Goal: Information Seeking & Learning: Learn about a topic

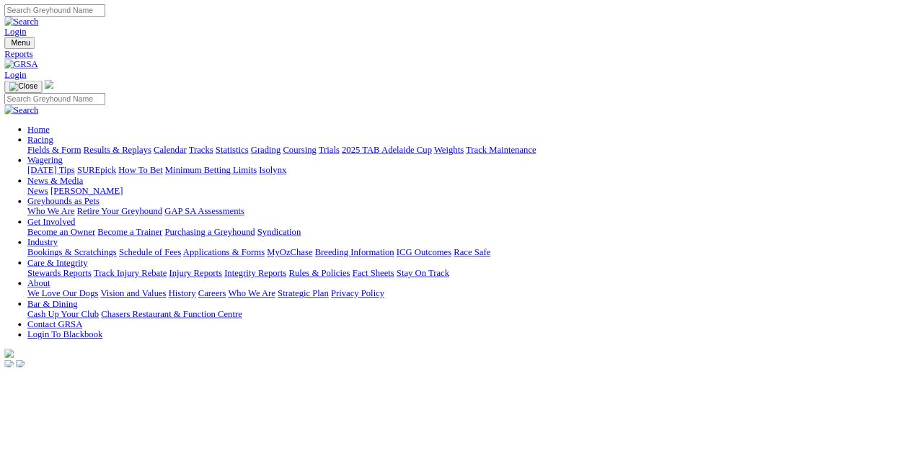
click at [67, 170] on link "Racing" at bounding box center [51, 176] width 32 height 12
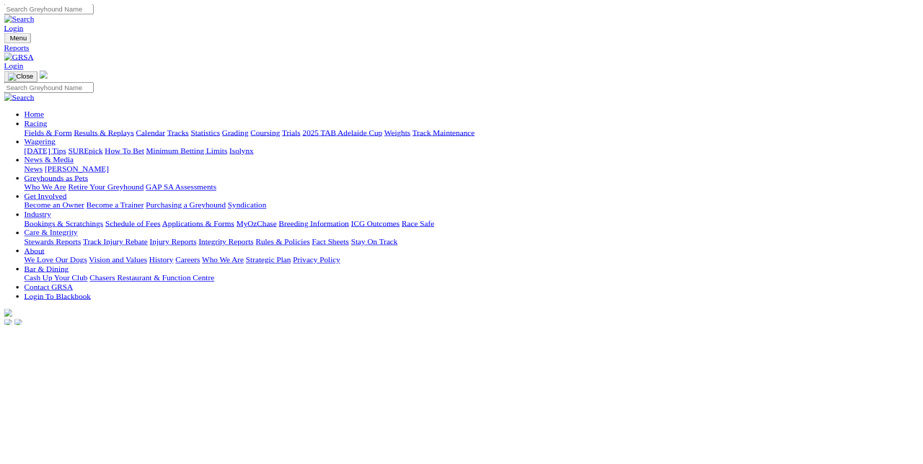
click at [191, 183] on link "Results & Replays" at bounding box center [148, 189] width 86 height 12
click at [56, 183] on link "Fields & Form" at bounding box center [69, 189] width 68 height 12
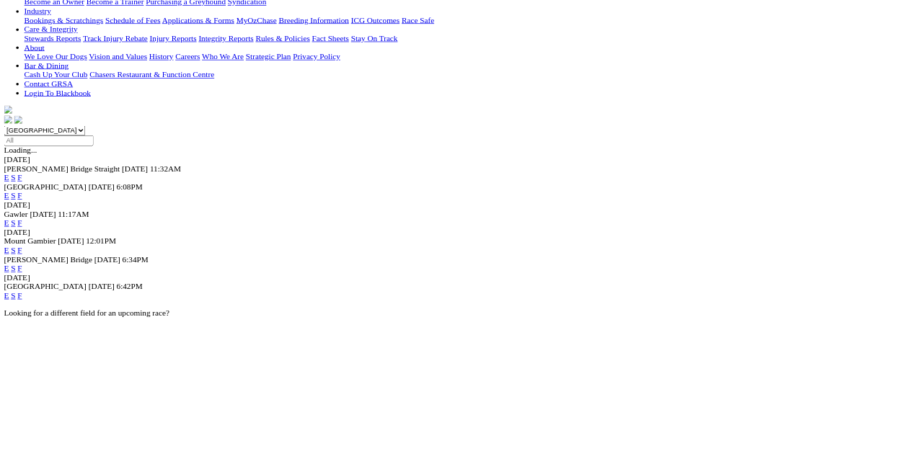
scroll to position [291, 0]
click at [32, 415] on link "F" at bounding box center [28, 421] width 6 height 12
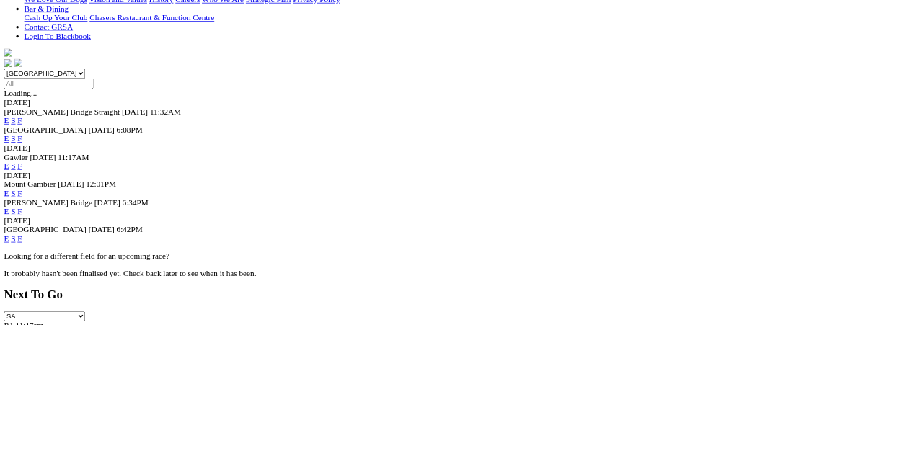
scroll to position [378, 0]
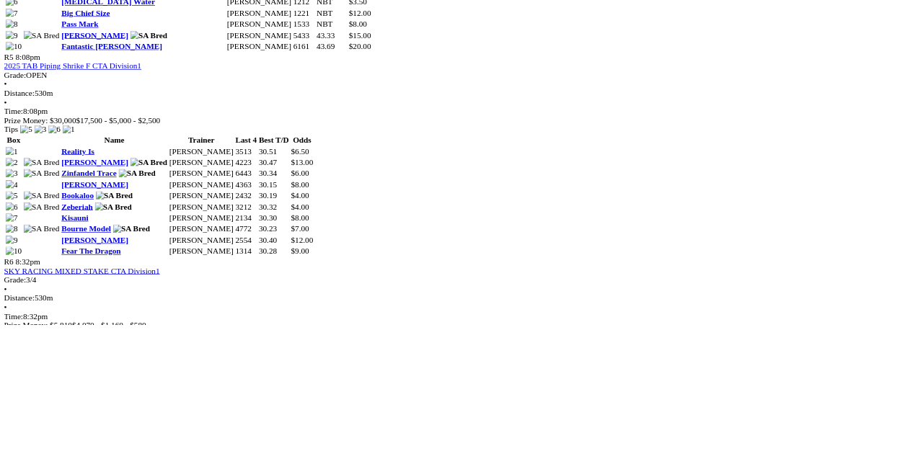
scroll to position [1732, 0]
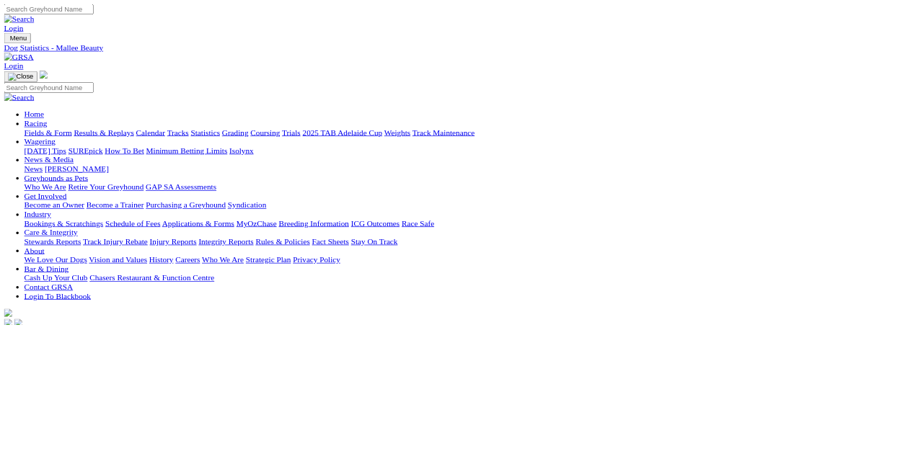
click at [314, 183] on link "Statistics" at bounding box center [293, 189] width 42 height 12
select select "angle-park"
click at [48, 183] on link "Fields & Form" at bounding box center [69, 189] width 68 height 12
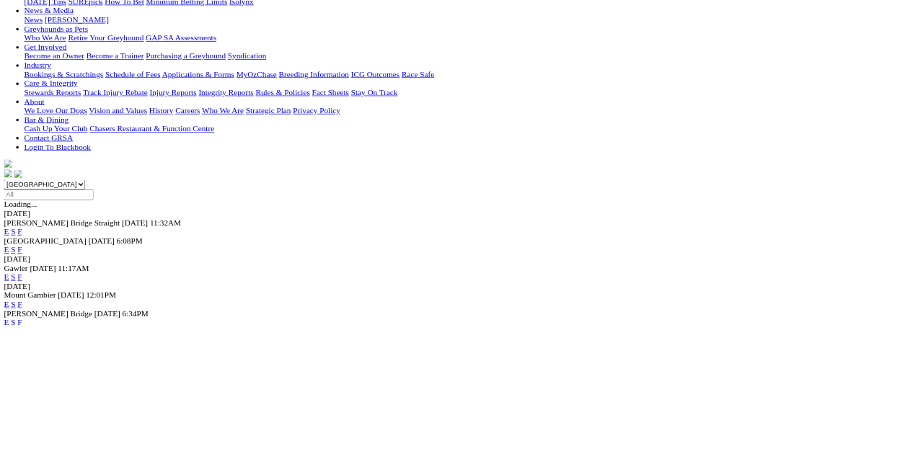
scroll to position [190, 0]
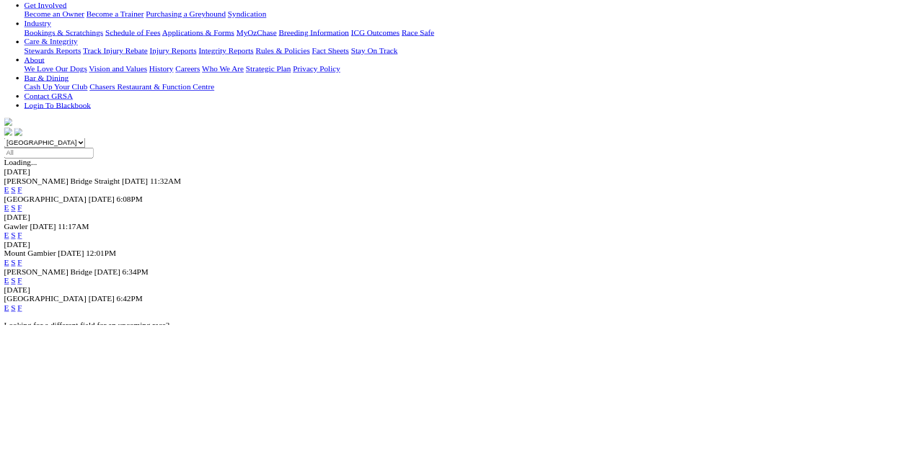
scroll to position [277, 0]
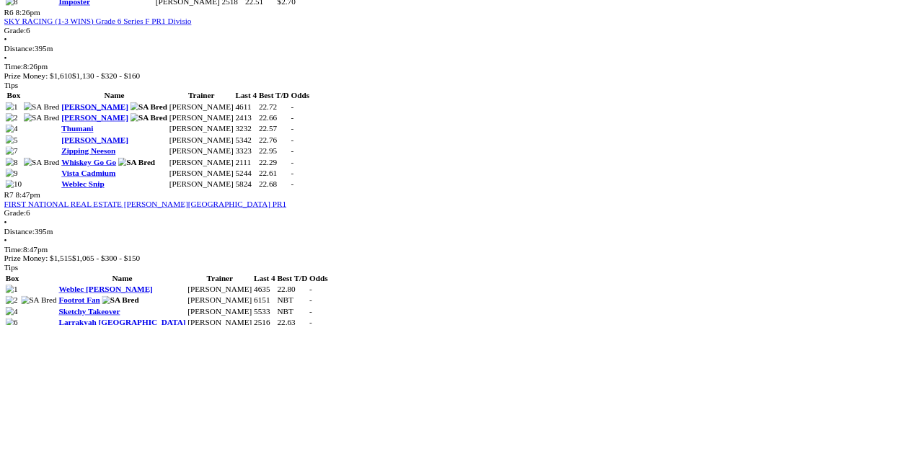
scroll to position [1854, 0]
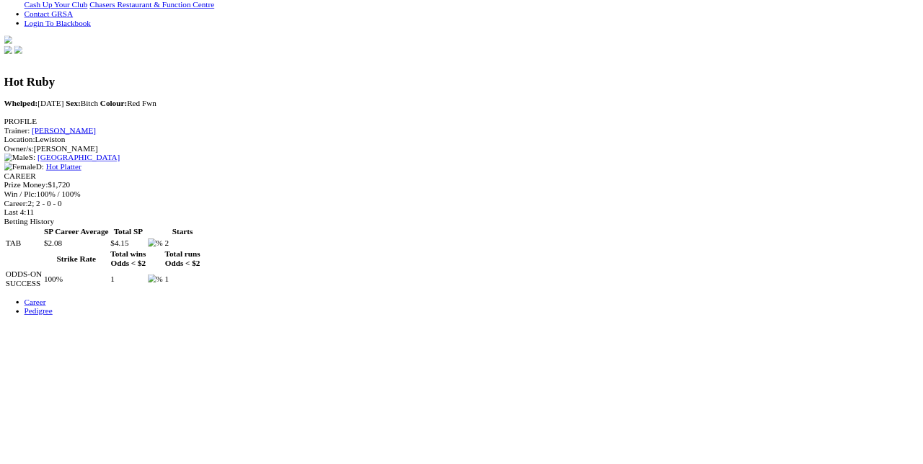
scroll to position [389, 0]
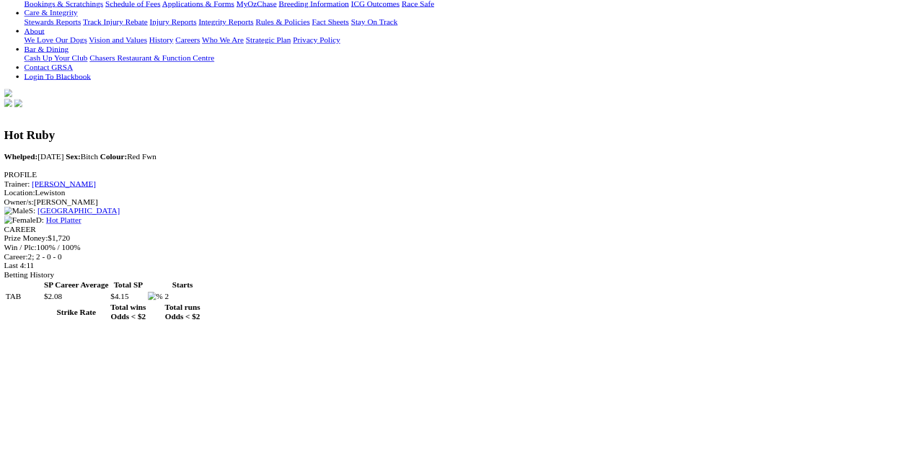
scroll to position [317, 0]
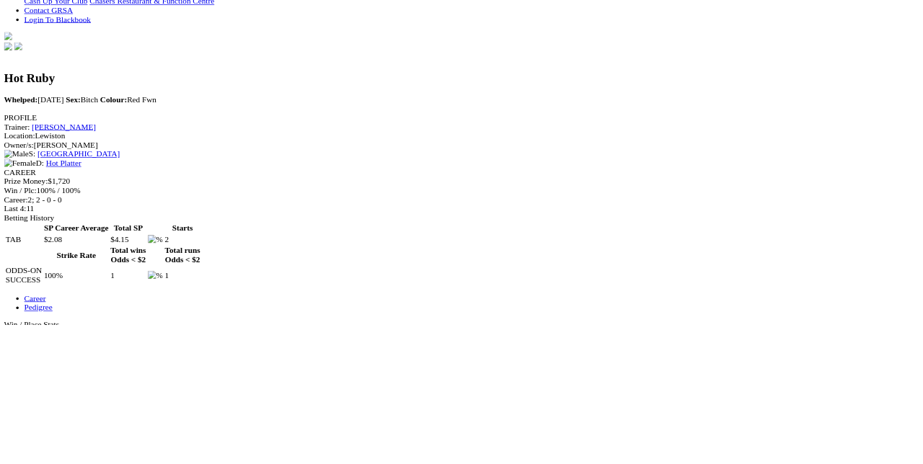
scroll to position [404, 0]
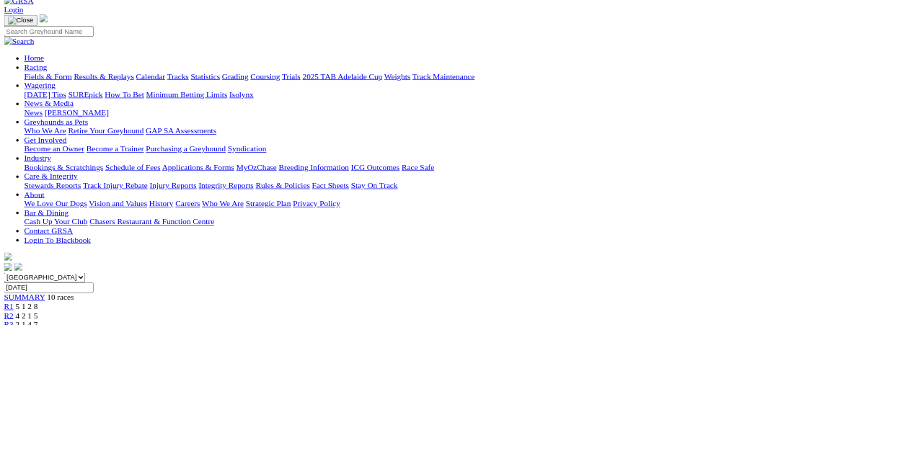
scroll to position [79, 0]
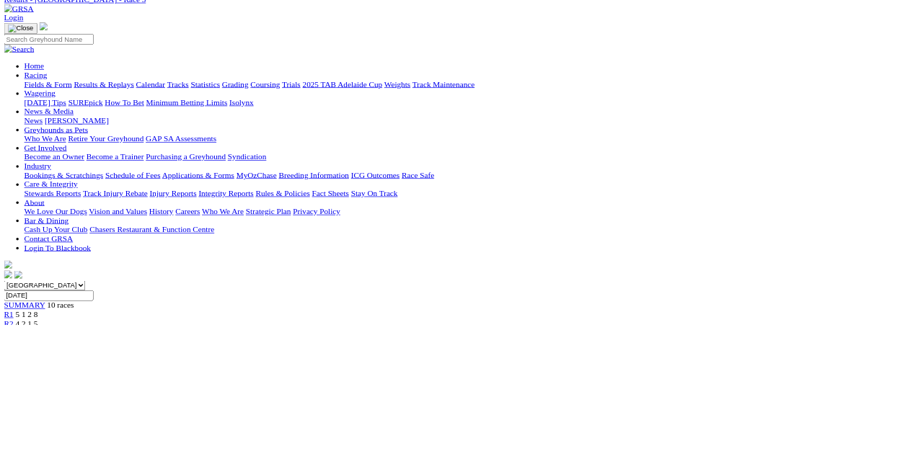
scroll to position [0, 0]
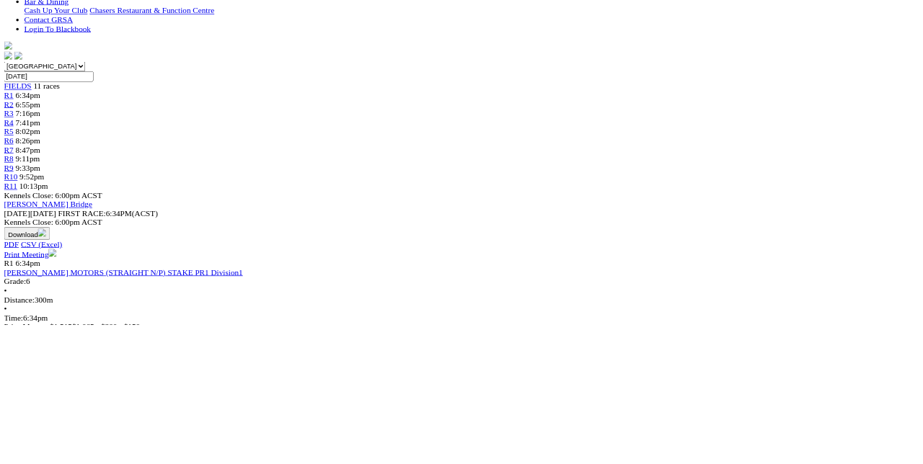
scroll to position [392, 0]
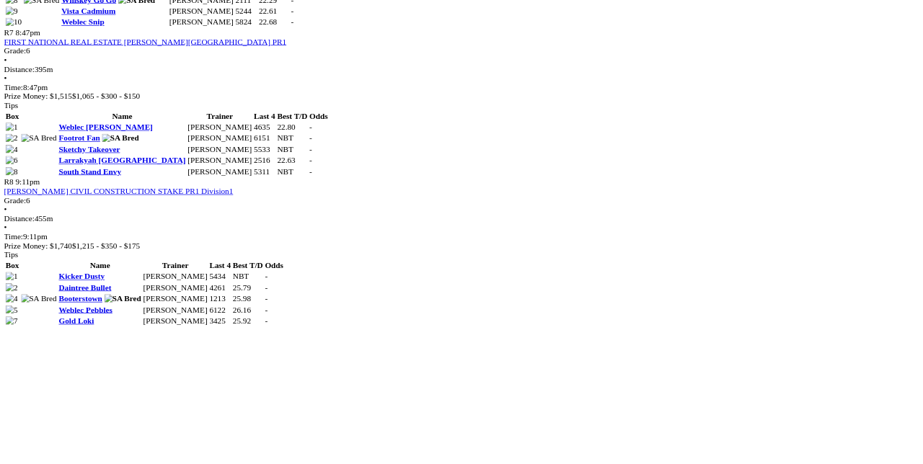
scroll to position [2096, 0]
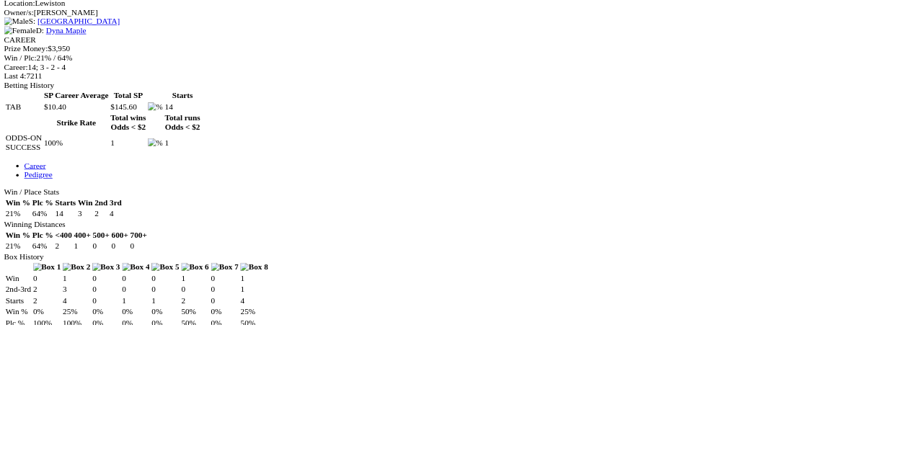
scroll to position [578, 0]
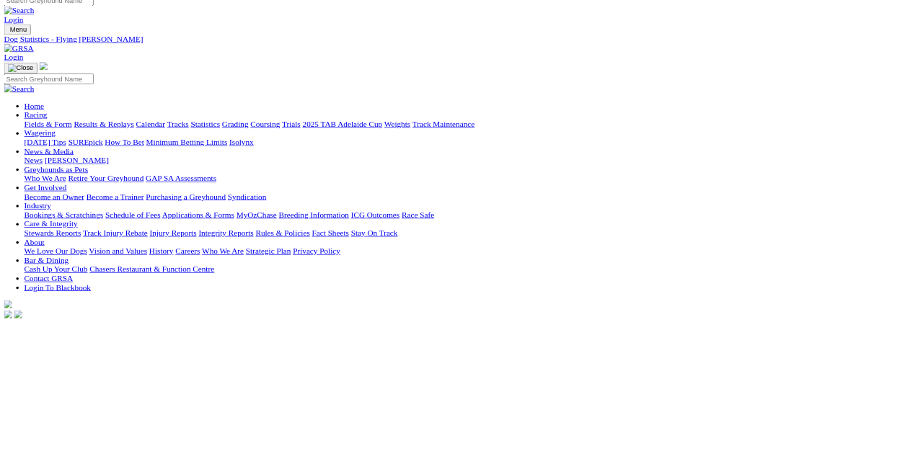
scroll to position [11, 0]
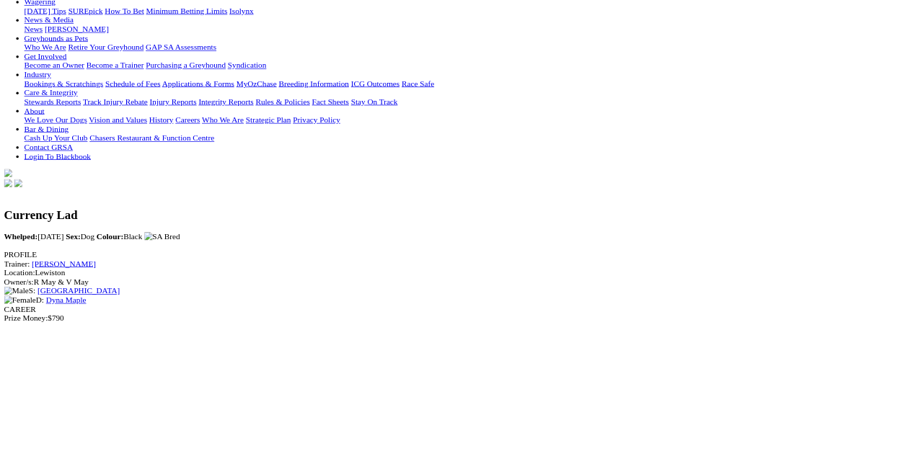
scroll to position [199, 0]
